Goal: Information Seeking & Learning: Learn about a topic

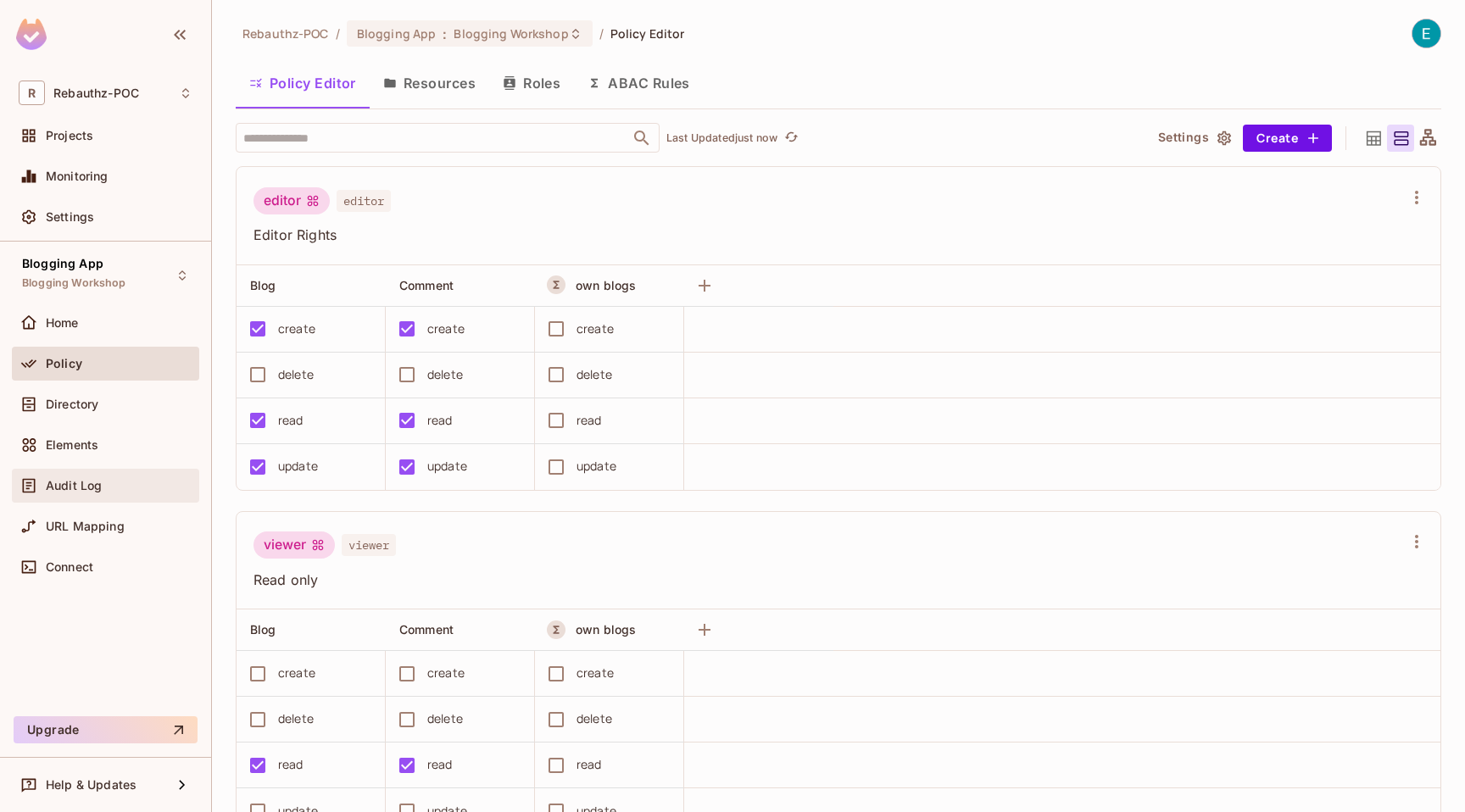
click at [84, 493] on div "Audit Log" at bounding box center [105, 485] width 174 height 20
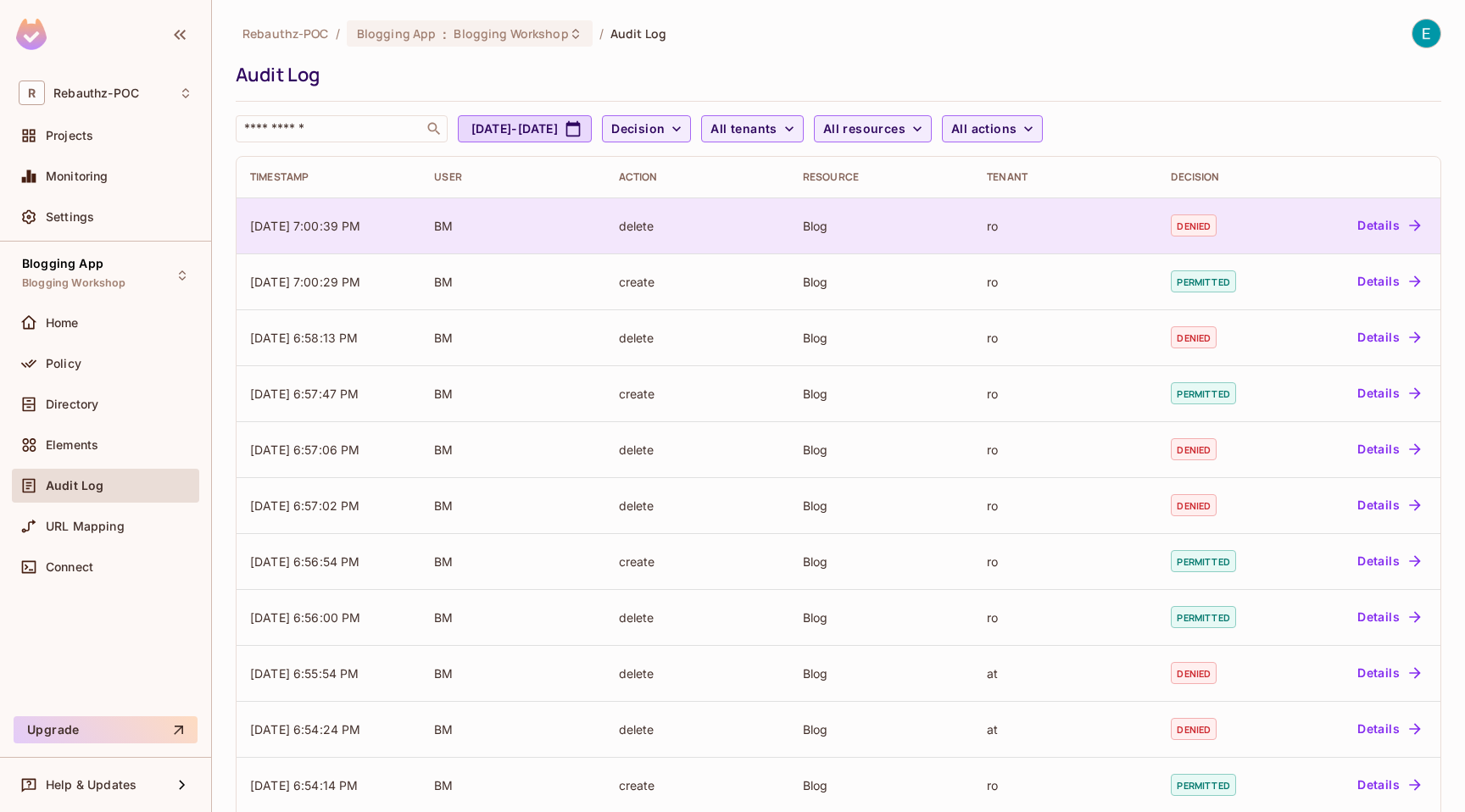
click at [970, 203] on td "Blog" at bounding box center [881, 225] width 184 height 55
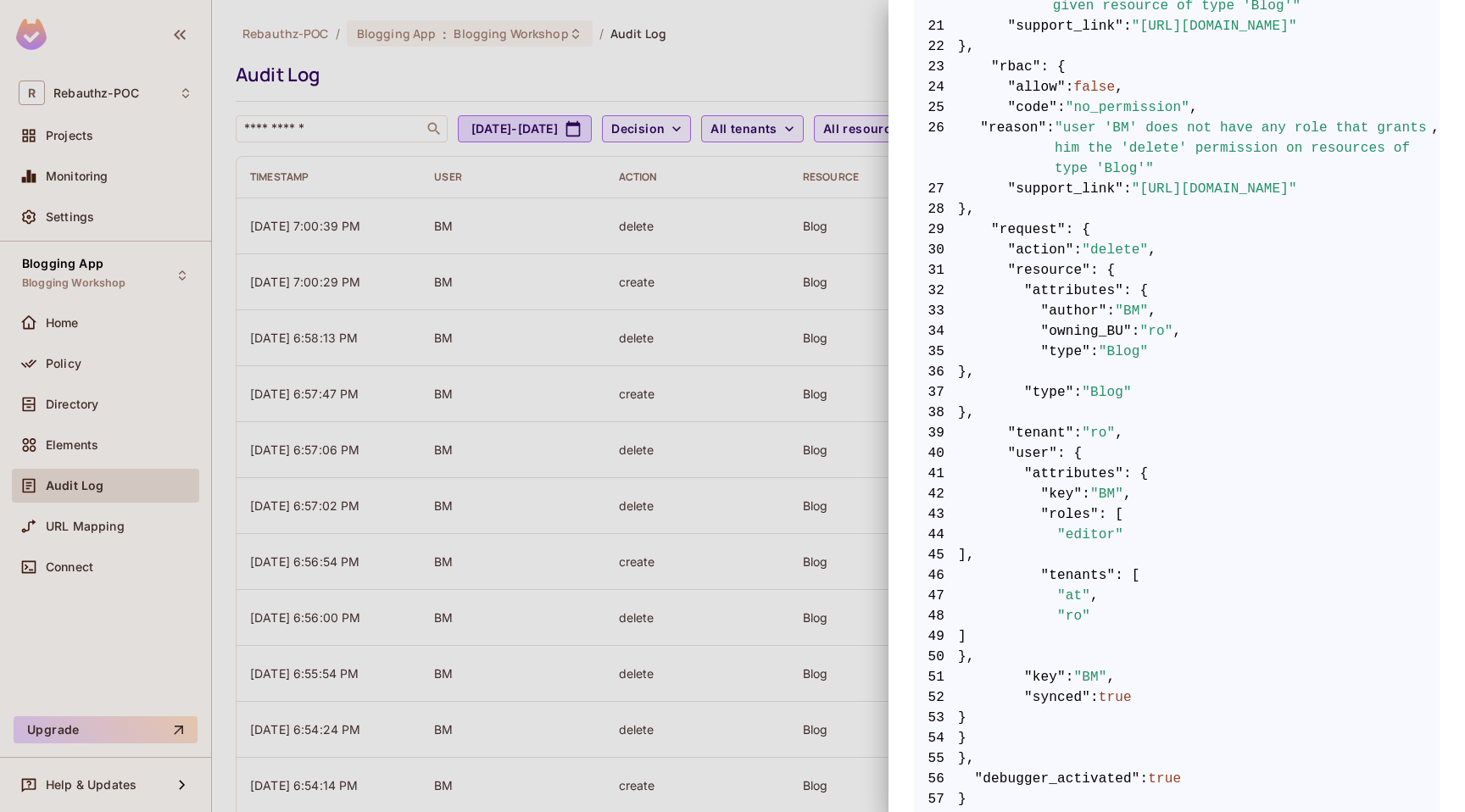
scroll to position [783, 0]
click at [1047, 287] on span ""attributes"" at bounding box center [1074, 288] width 100 height 20
click at [1062, 306] on span ""author"" at bounding box center [1074, 308] width 66 height 20
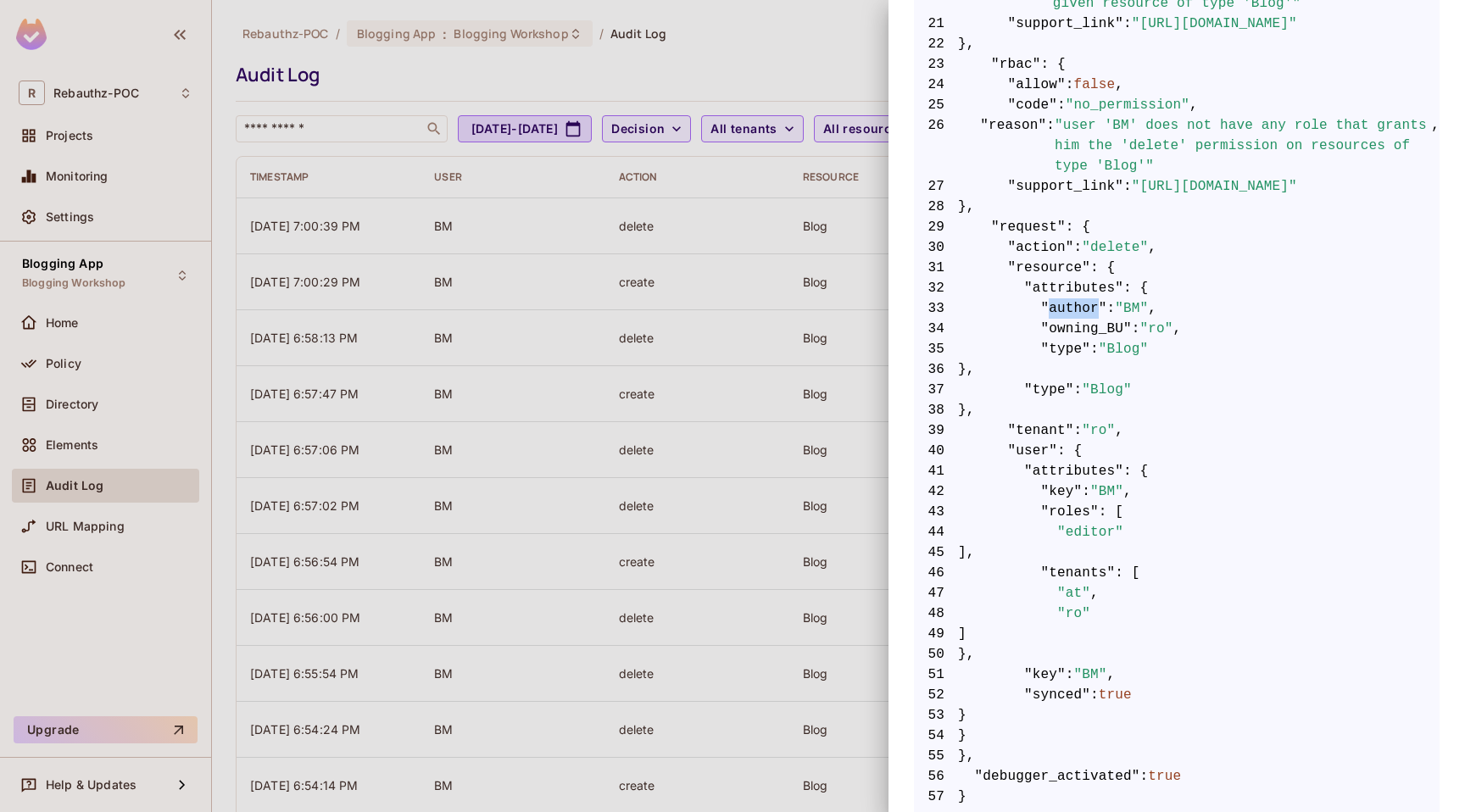
click at [1065, 328] on span ""owning_BU"" at bounding box center [1086, 328] width 91 height 20
click at [1065, 346] on span ""type"" at bounding box center [1066, 348] width 50 height 20
click at [1078, 330] on span ""owning_BU"" at bounding box center [1086, 328] width 91 height 20
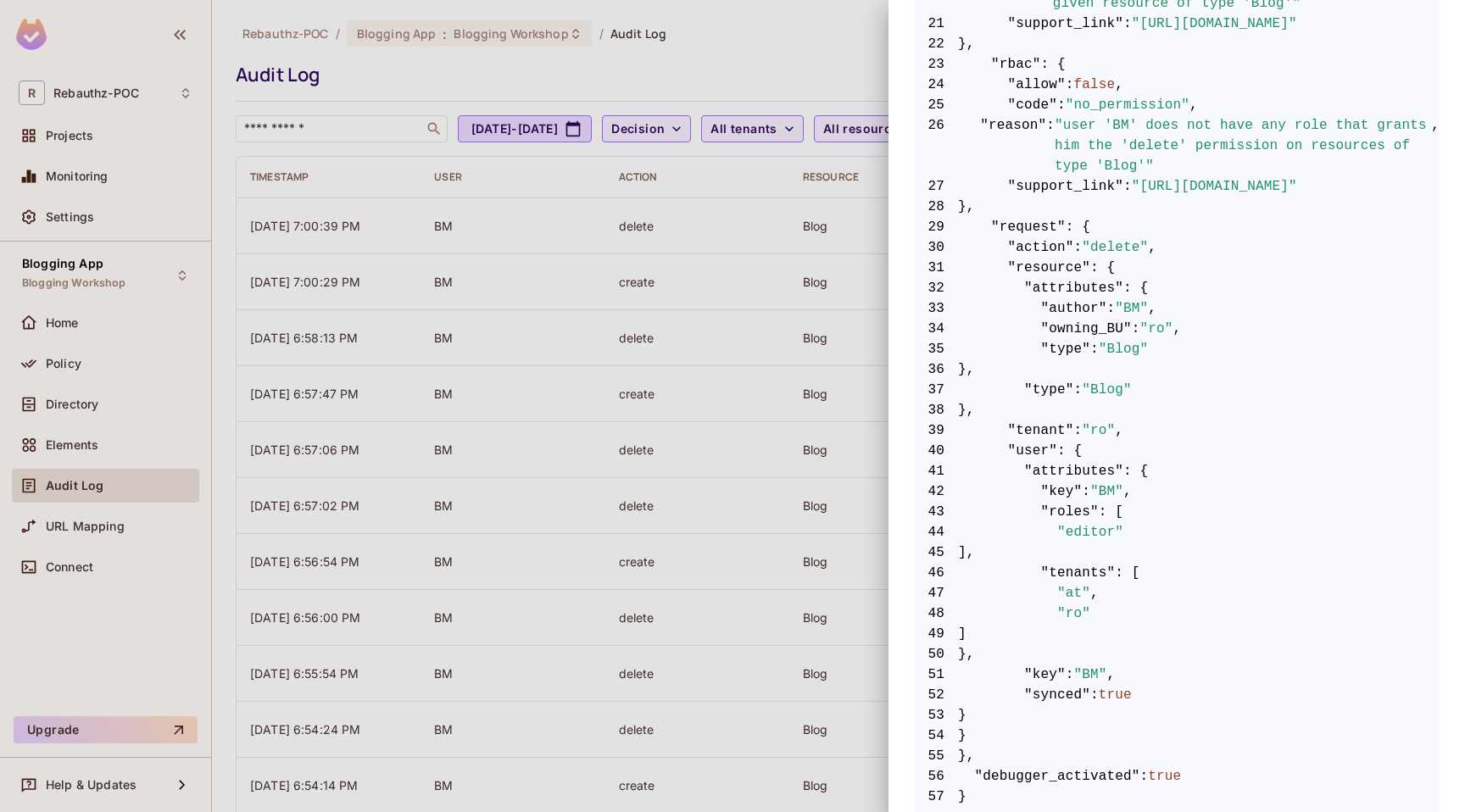
click at [1078, 330] on span ""owning_BU"" at bounding box center [1086, 328] width 91 height 20
click at [1082, 305] on span ""author"" at bounding box center [1074, 308] width 66 height 20
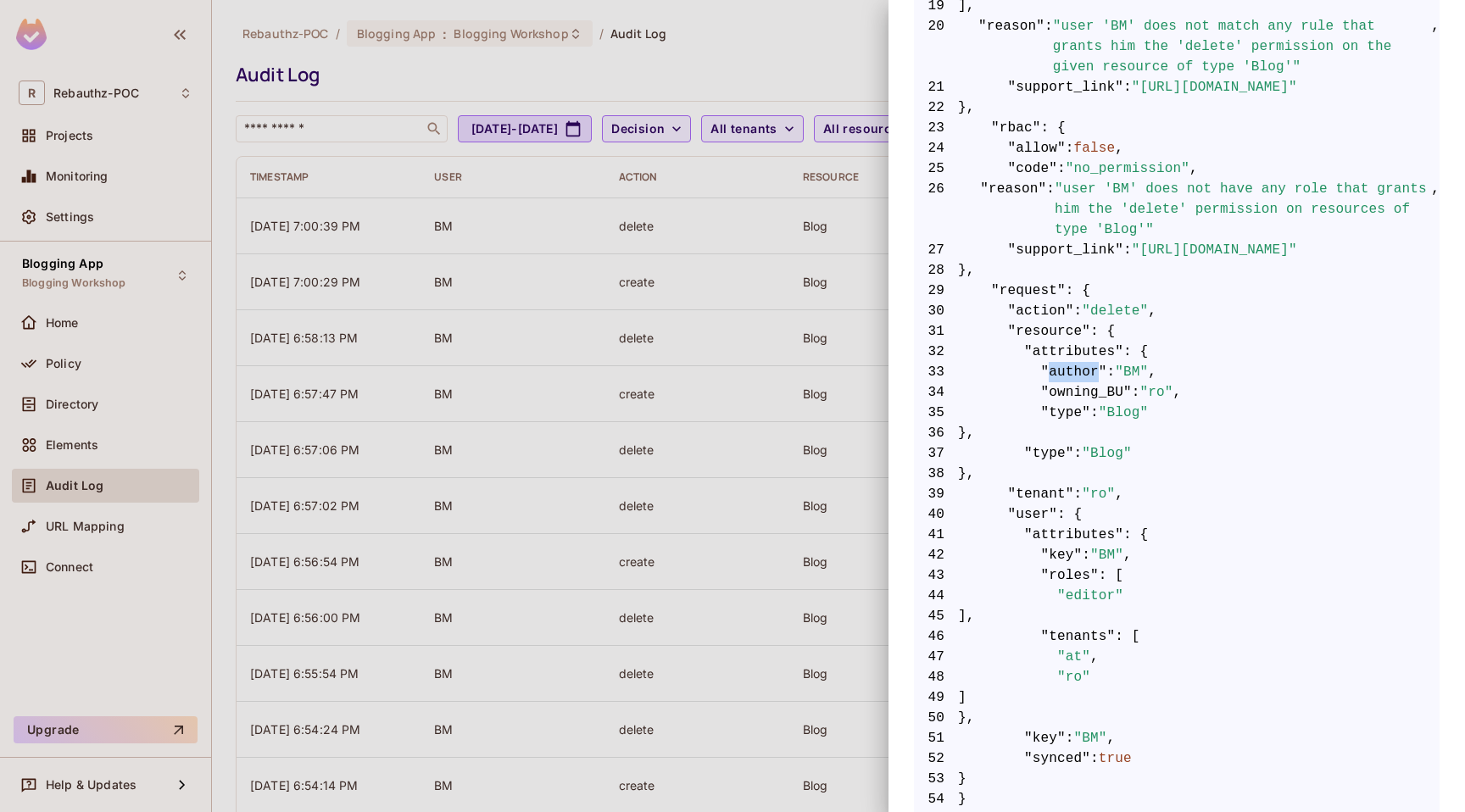
scroll to position [806, 0]
